Goal: Task Accomplishment & Management: Manage account settings

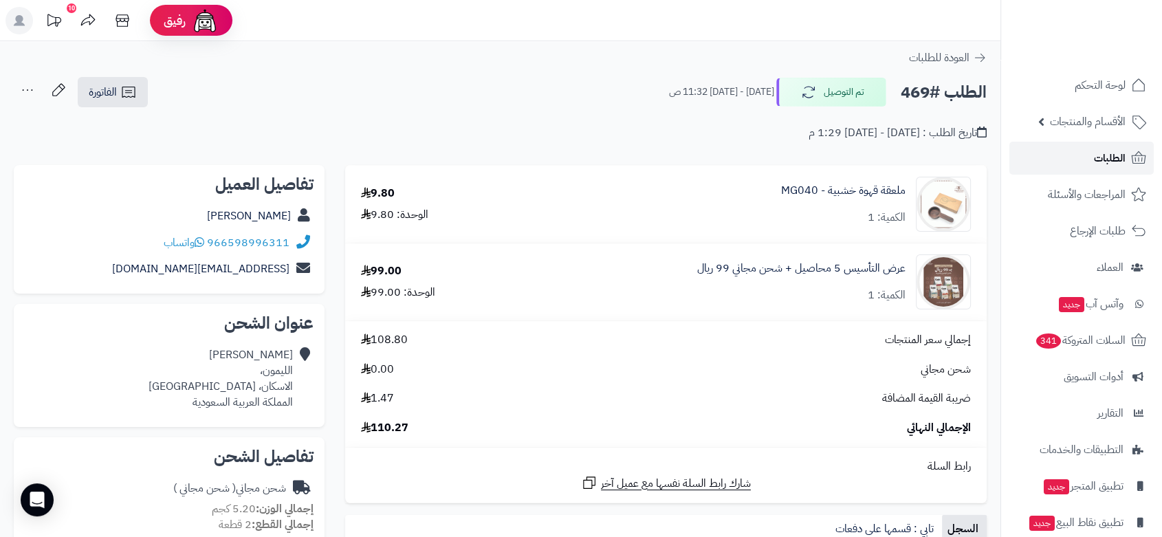
click at [1115, 158] on span "الطلبات" at bounding box center [1110, 158] width 32 height 19
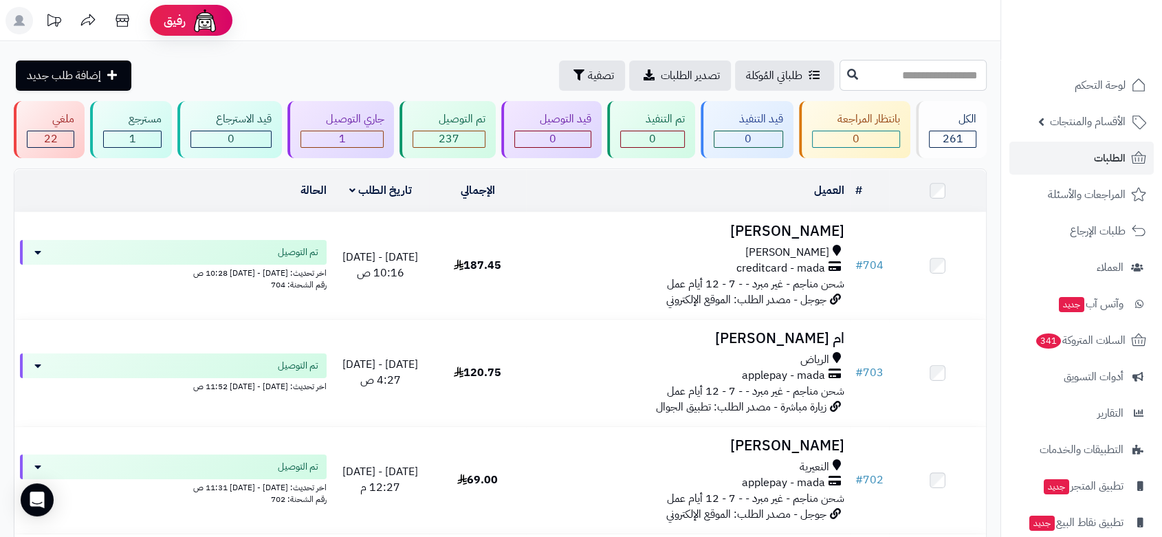
click at [875, 70] on input "text" at bounding box center [913, 75] width 147 height 31
type input "***"
click at [847, 70] on icon at bounding box center [852, 73] width 11 height 11
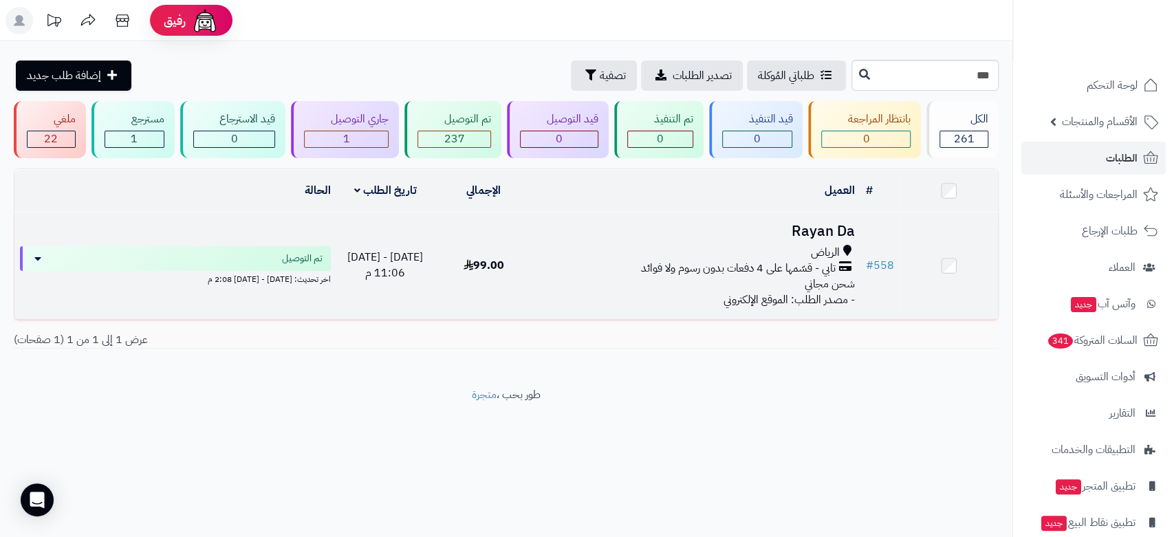
click at [712, 245] on div "الرياض" at bounding box center [696, 253] width 316 height 16
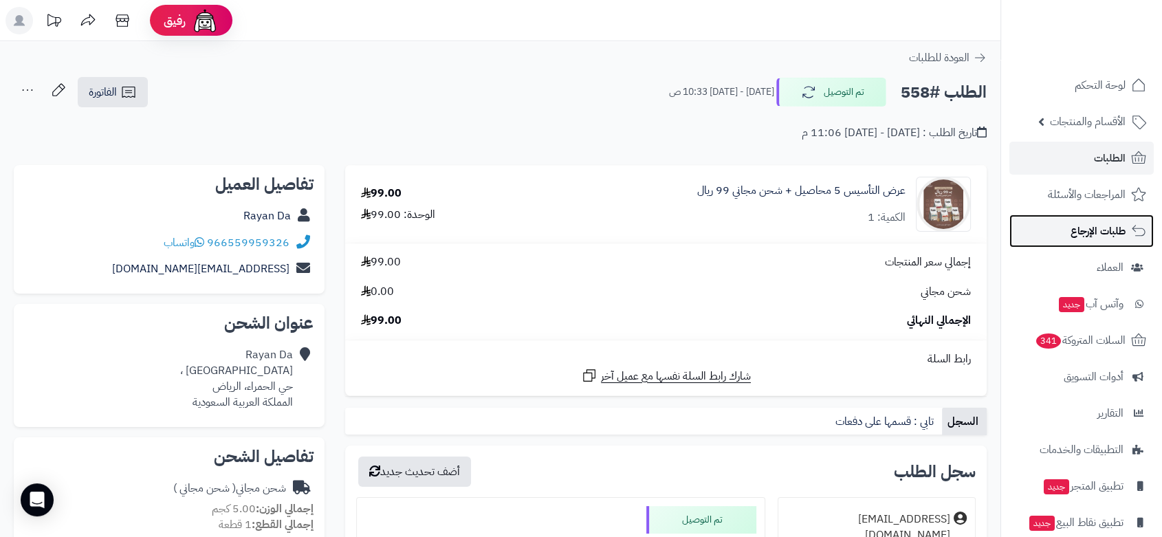
click at [1091, 237] on span "طلبات الإرجاع" at bounding box center [1098, 230] width 55 height 19
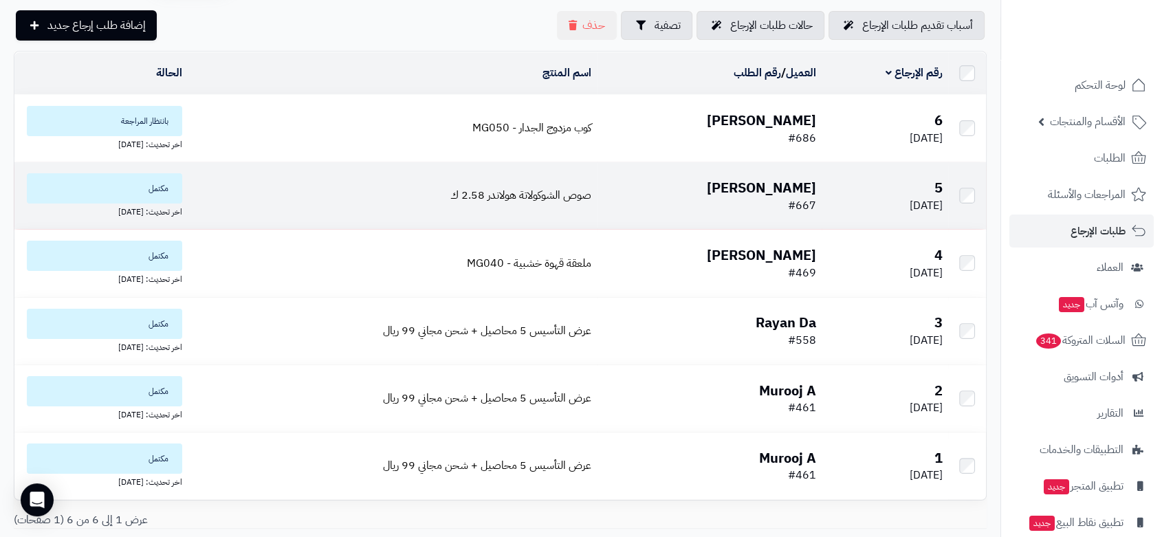
scroll to position [76, 0]
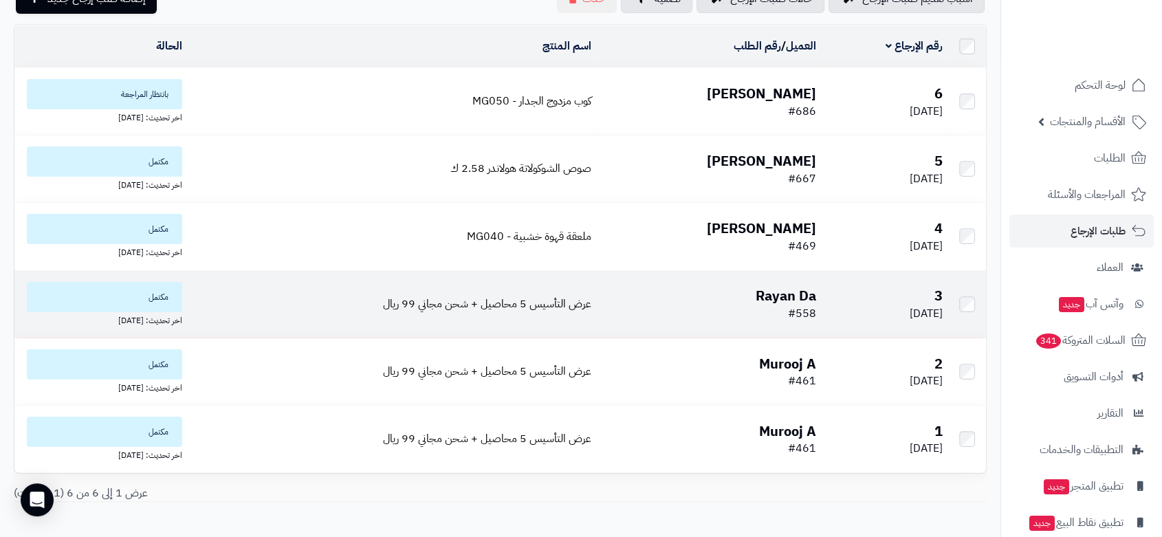
click at [725, 310] on td "Rayan Da #558" at bounding box center [709, 304] width 225 height 67
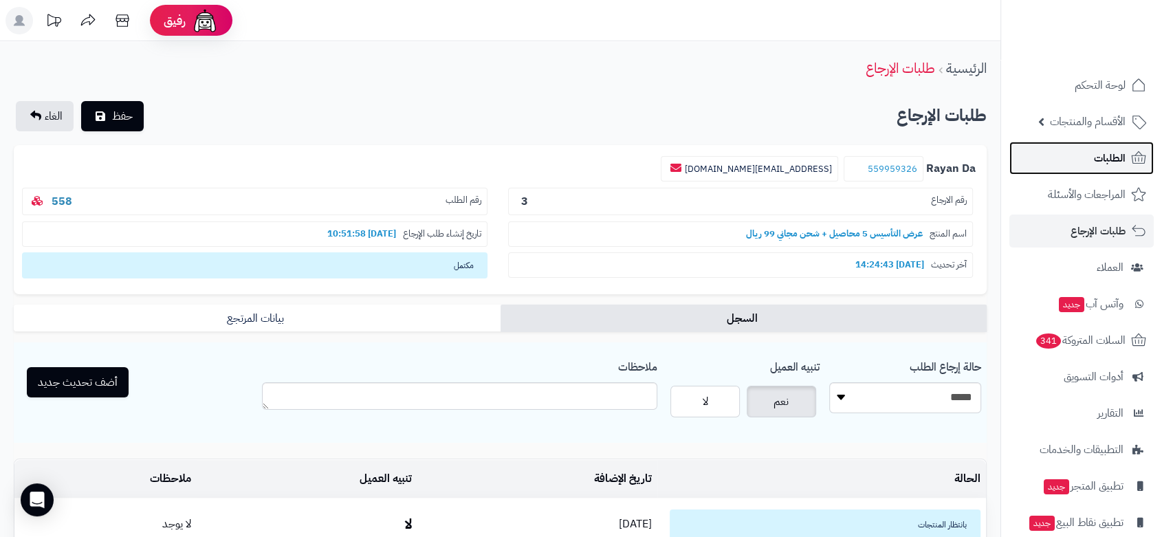
click at [1123, 158] on span "الطلبات" at bounding box center [1110, 158] width 32 height 19
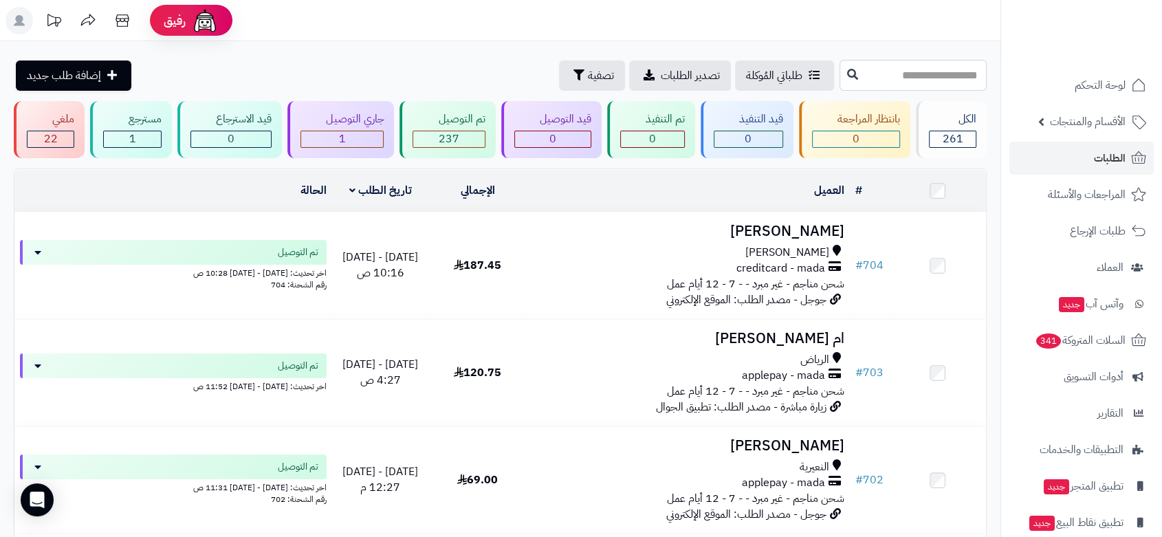
click at [883, 82] on input "text" at bounding box center [913, 75] width 147 height 31
type input "***"
click at [847, 72] on icon at bounding box center [852, 73] width 11 height 11
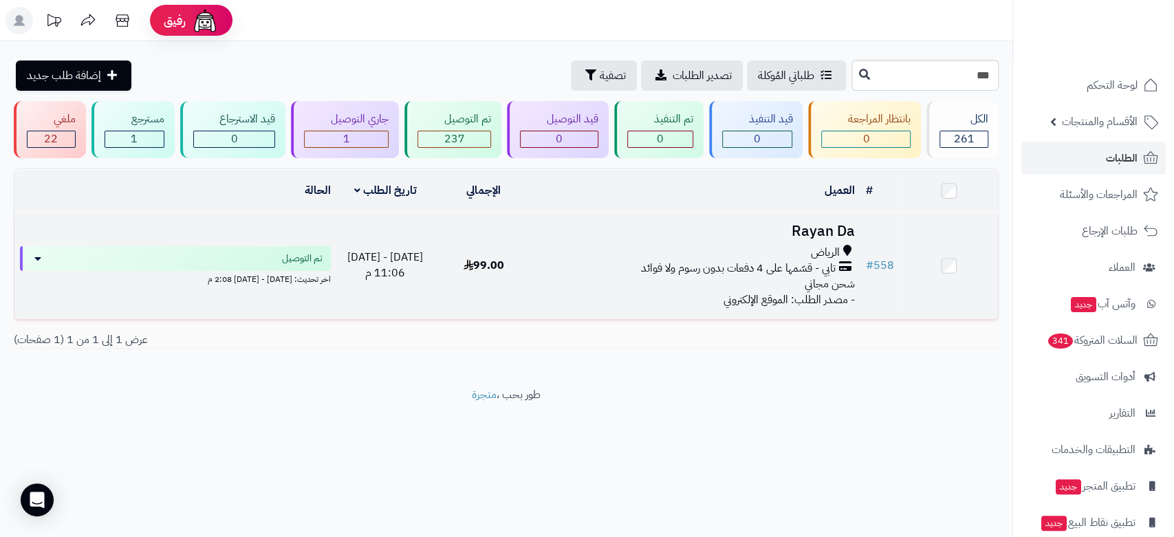
click at [616, 254] on div "الرياض" at bounding box center [696, 253] width 316 height 16
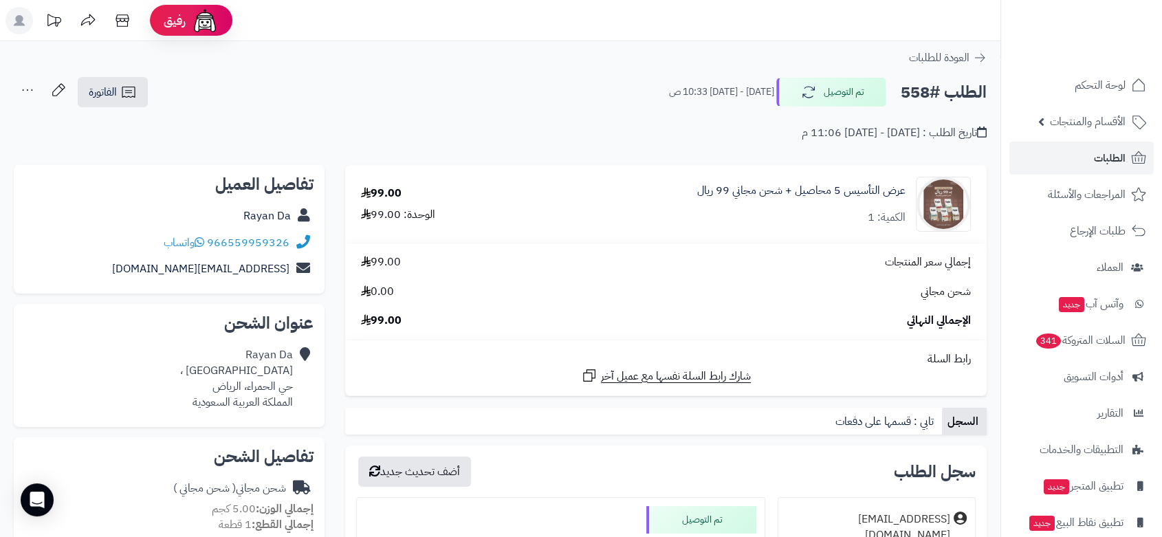
click at [113, 74] on div "**********" at bounding box center [500, 509] width 1001 height 937
click at [109, 88] on span "الفاتورة" at bounding box center [103, 92] width 28 height 17
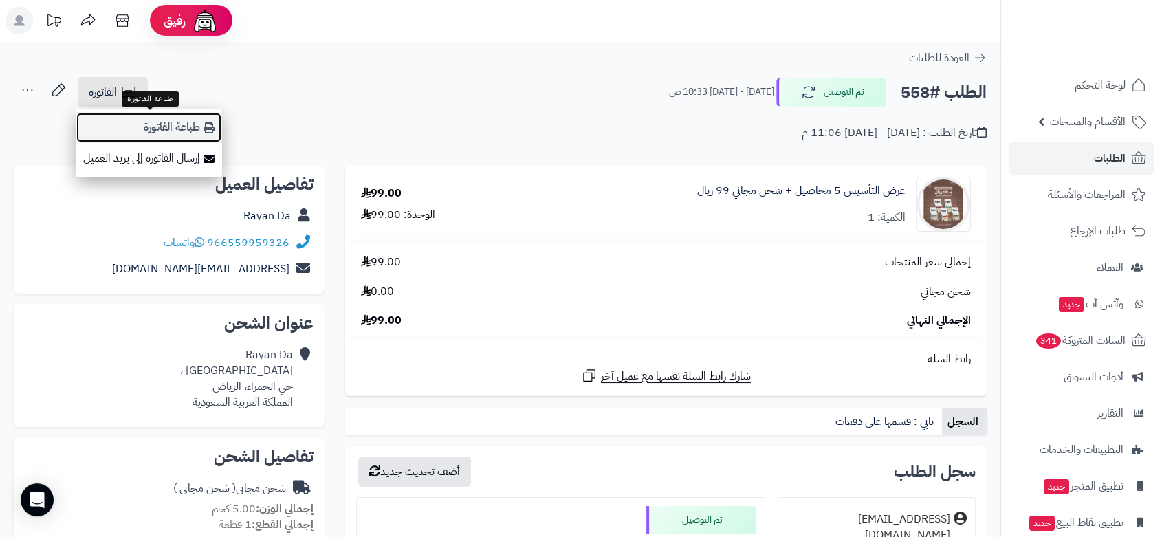
click at [138, 124] on link "طباعة الفاتورة" at bounding box center [149, 127] width 146 height 31
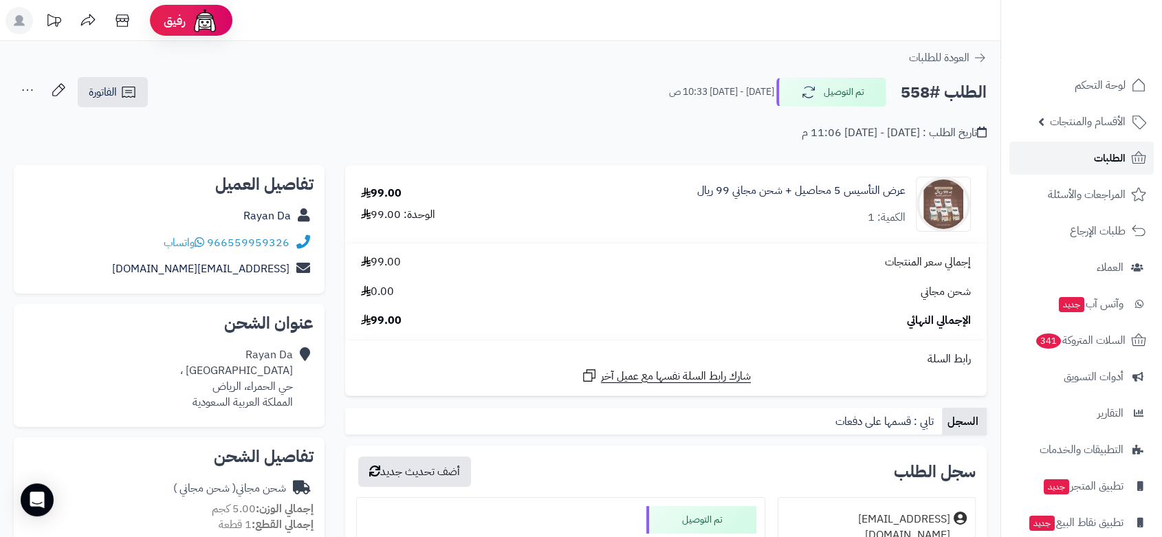
click at [1105, 158] on span "الطلبات" at bounding box center [1110, 158] width 32 height 19
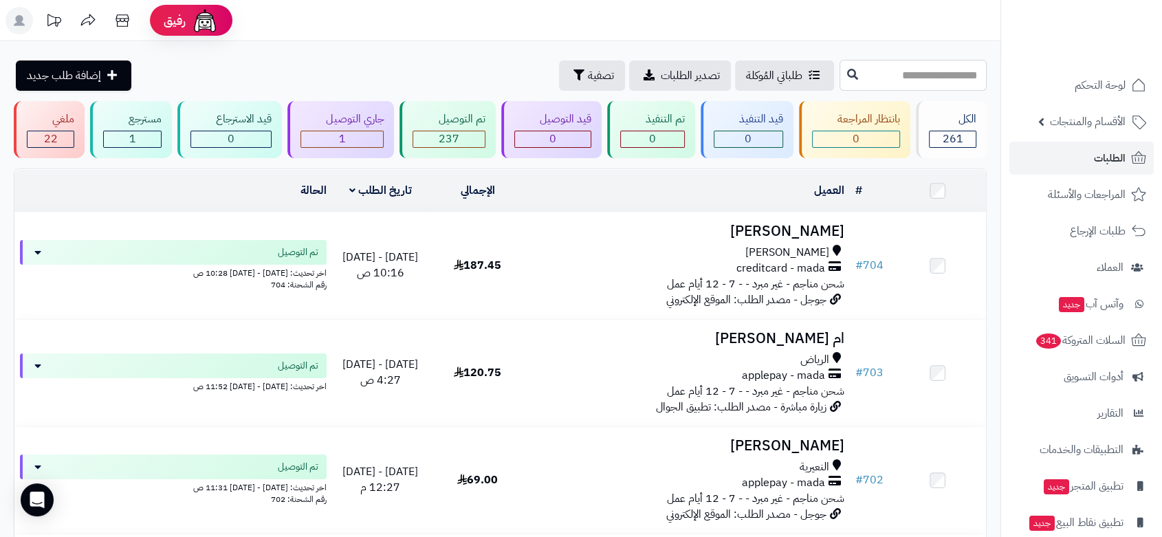
click at [889, 79] on input "text" at bounding box center [913, 75] width 147 height 31
type input "***"
click at [847, 76] on icon at bounding box center [852, 73] width 11 height 11
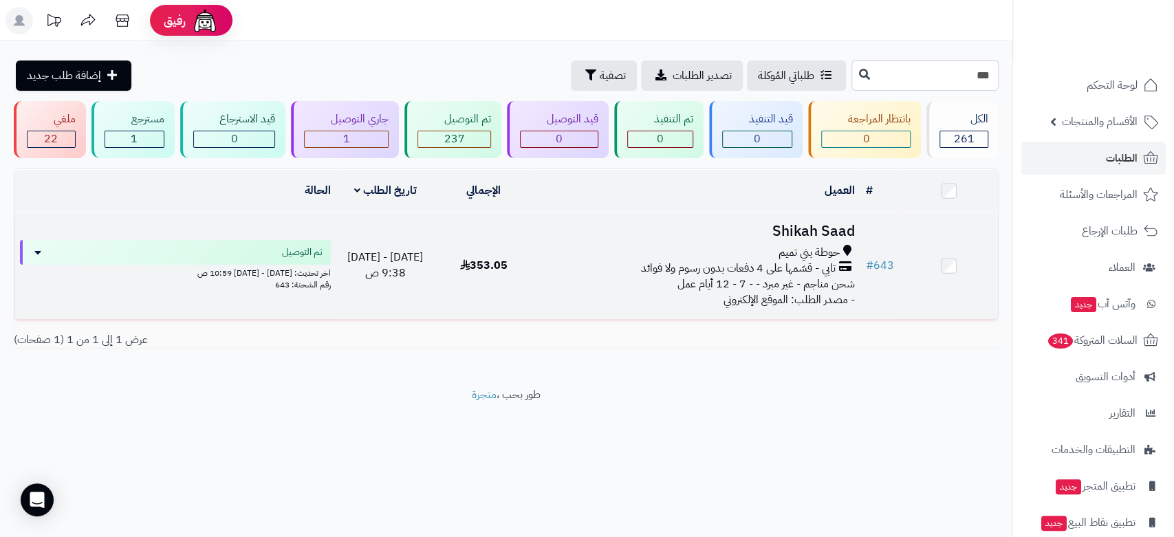
click at [723, 245] on div "حوطة بني تميم" at bounding box center [696, 253] width 316 height 16
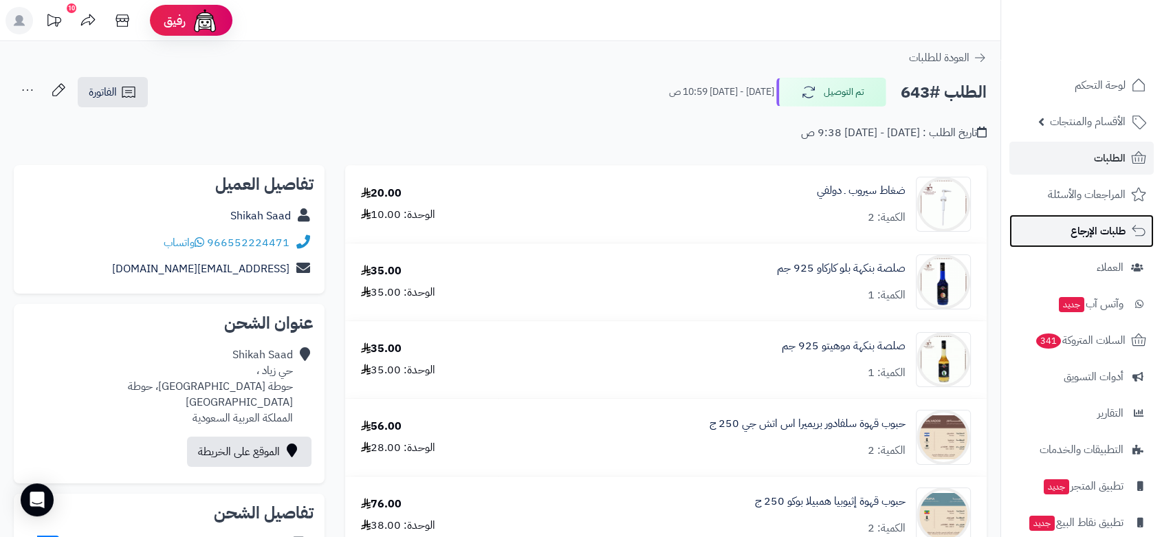
click at [1113, 234] on span "طلبات الإرجاع" at bounding box center [1098, 230] width 55 height 19
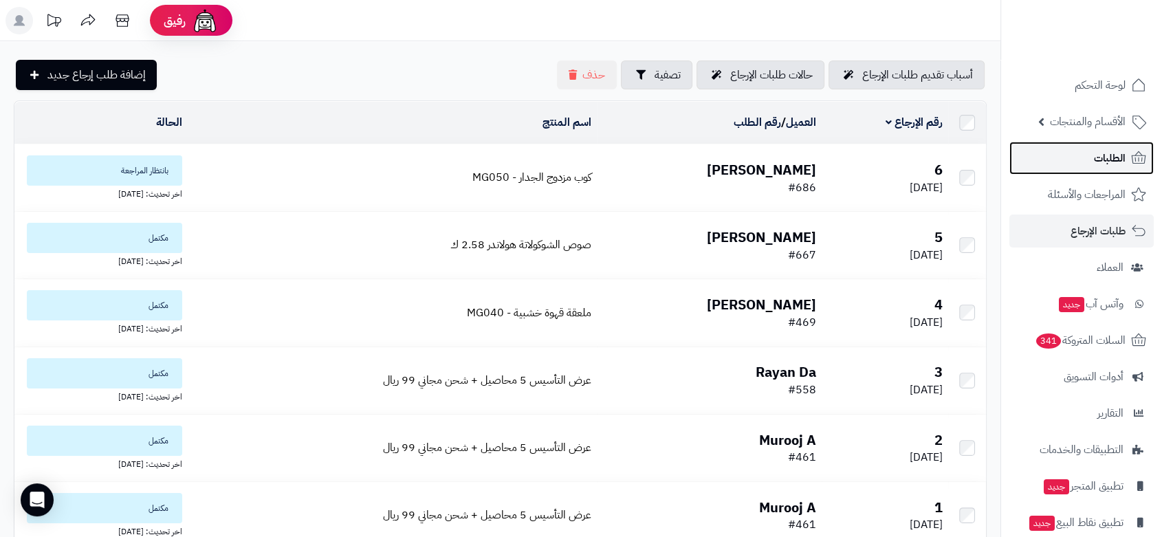
click at [1100, 157] on span "الطلبات" at bounding box center [1110, 158] width 32 height 19
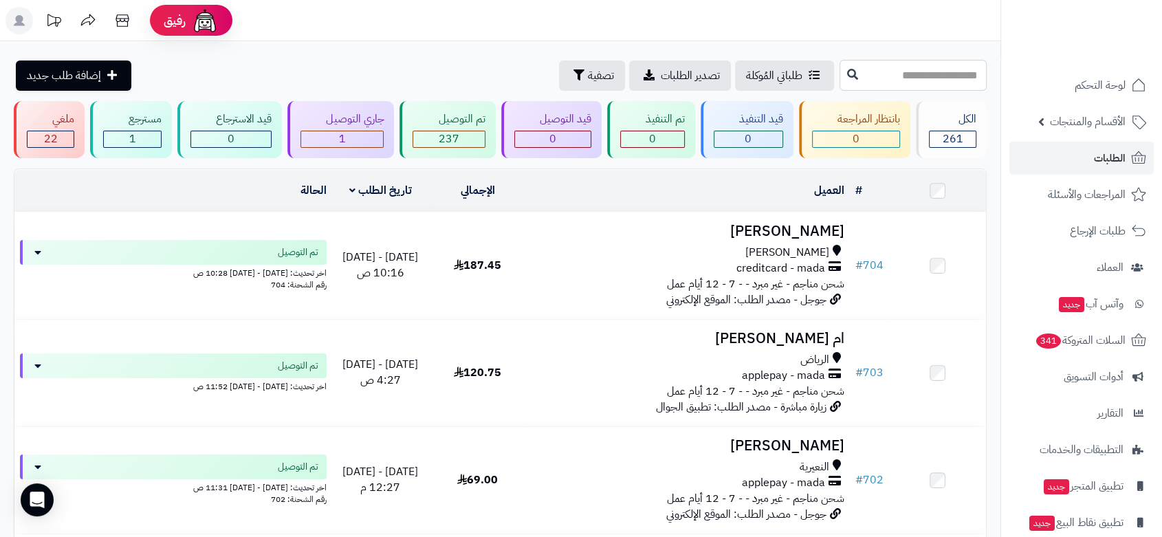
click at [904, 83] on input "text" at bounding box center [913, 75] width 147 height 31
type input "***"
click at [847, 75] on icon at bounding box center [852, 73] width 11 height 11
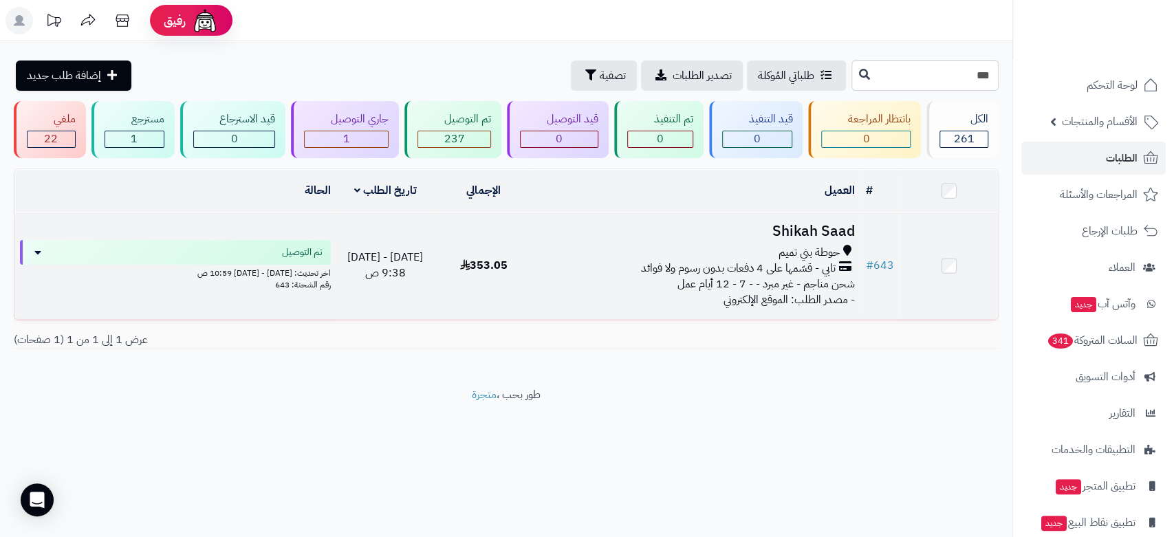
click at [644, 261] on span "تابي - قسّمها على 4 دفعات بدون رسوم ولا فوائد" at bounding box center [738, 269] width 195 height 16
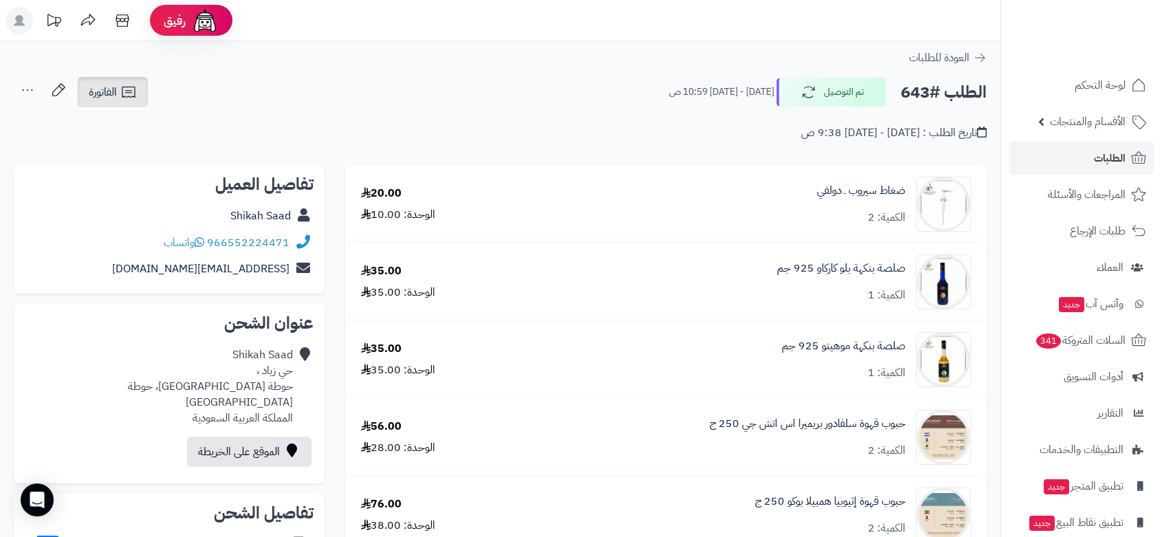
click at [117, 98] on span "الفاتورة" at bounding box center [103, 92] width 28 height 17
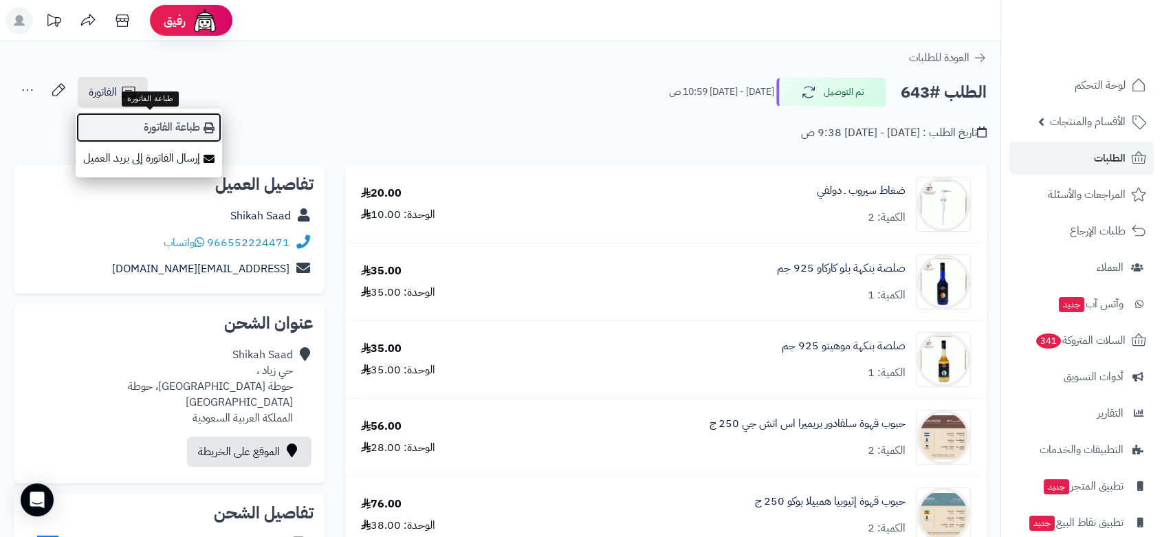
click at [161, 126] on link "طباعة الفاتورة" at bounding box center [149, 127] width 146 height 31
